Goal: Obtain resource: Download file/media

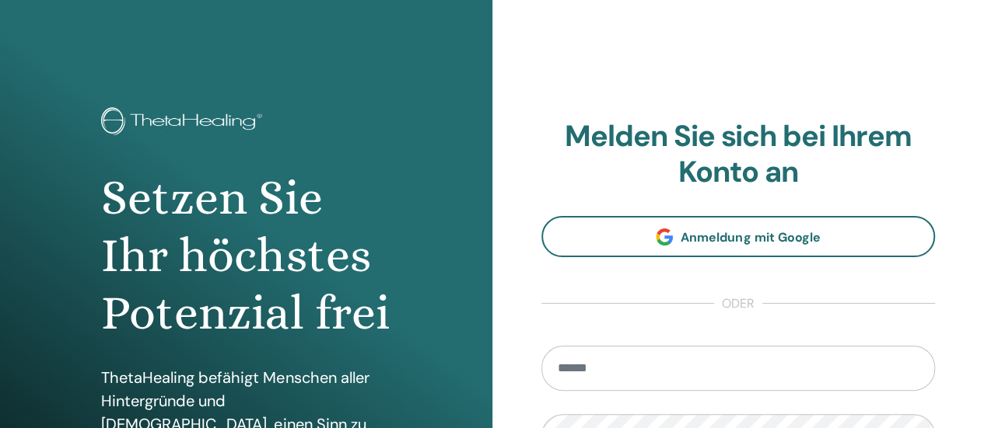
type input "**********"
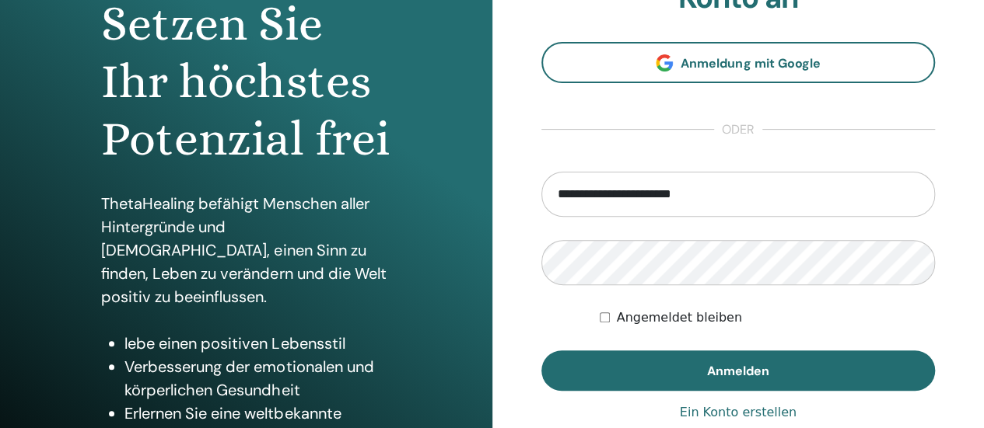
scroll to position [175, 0]
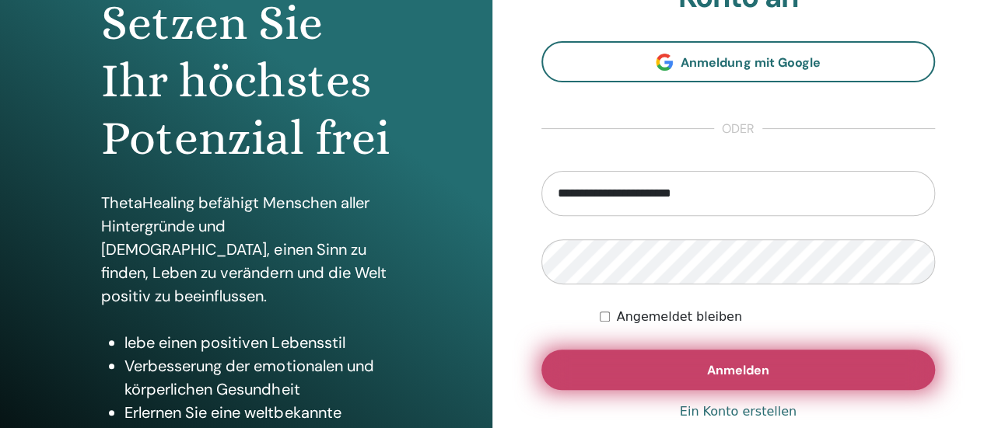
click at [690, 385] on button "Anmelden" at bounding box center [738, 370] width 394 height 40
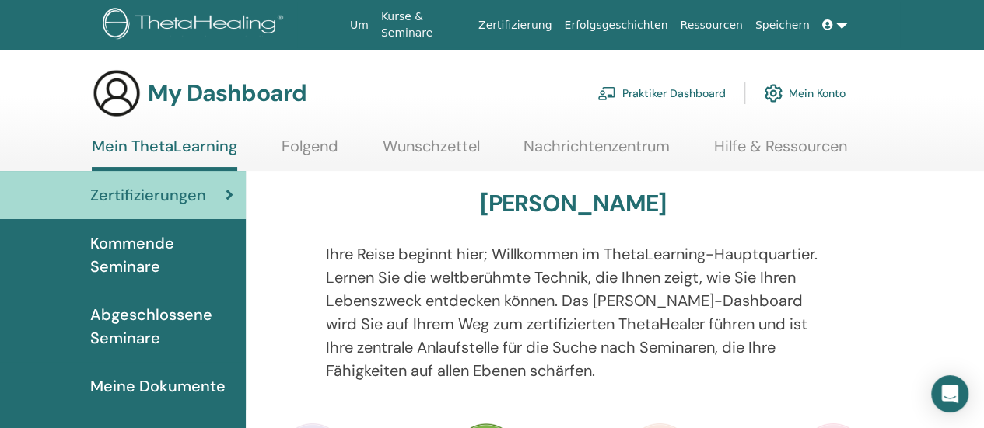
click at [186, 390] on span "Meine Dokumente" at bounding box center [157, 386] width 135 height 23
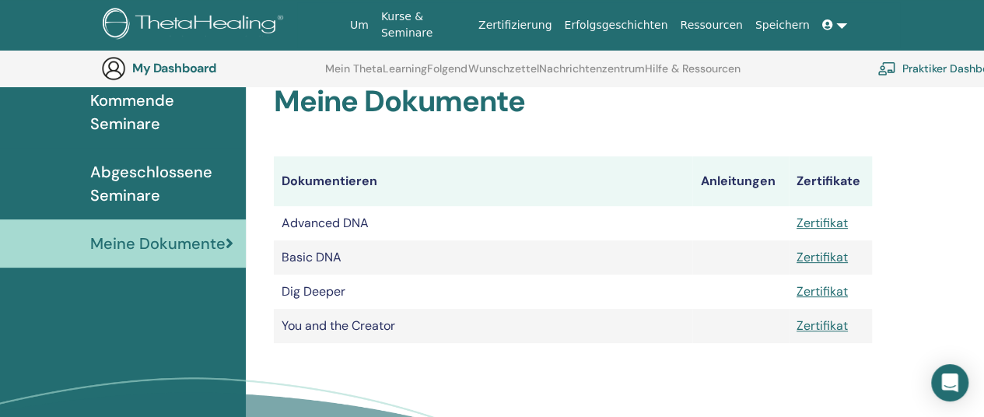
scroll to position [180, 0]
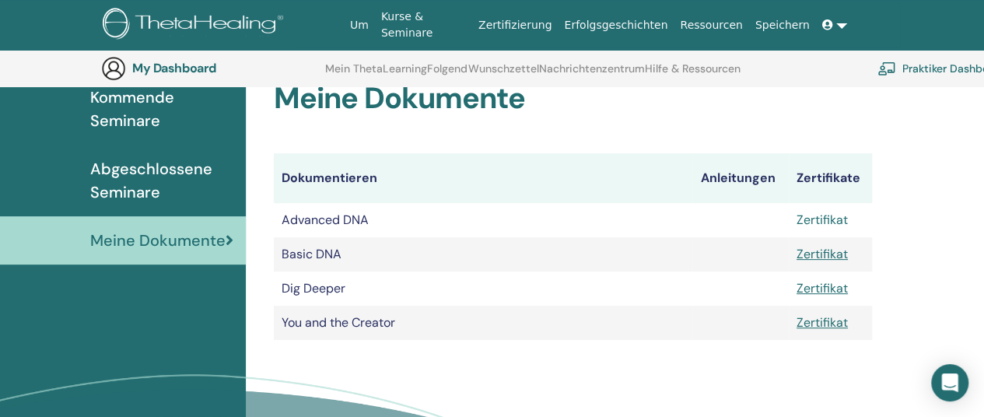
click at [827, 222] on link "Zertifikat" at bounding box center [821, 219] width 51 height 16
click at [819, 253] on link "Zertifikat" at bounding box center [821, 254] width 51 height 16
click at [825, 258] on link "Zertifikat" at bounding box center [821, 254] width 51 height 16
click at [826, 288] on link "Zertifikat" at bounding box center [821, 288] width 51 height 16
click at [807, 323] on link "Zertifikat" at bounding box center [821, 322] width 51 height 16
